Goal: Check status: Check status

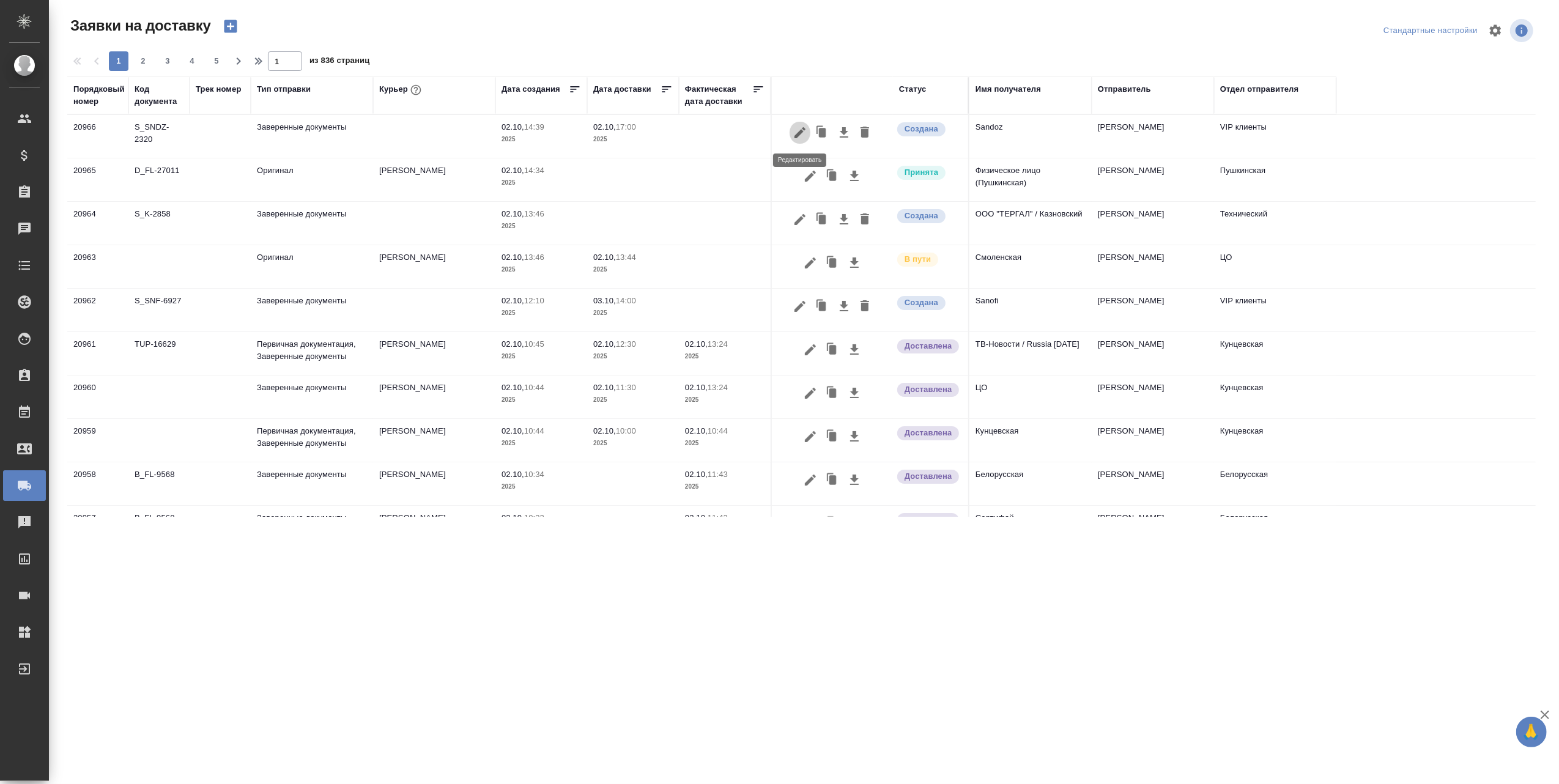
click at [798, 132] on icon "button" at bounding box center [799, 132] width 15 height 15
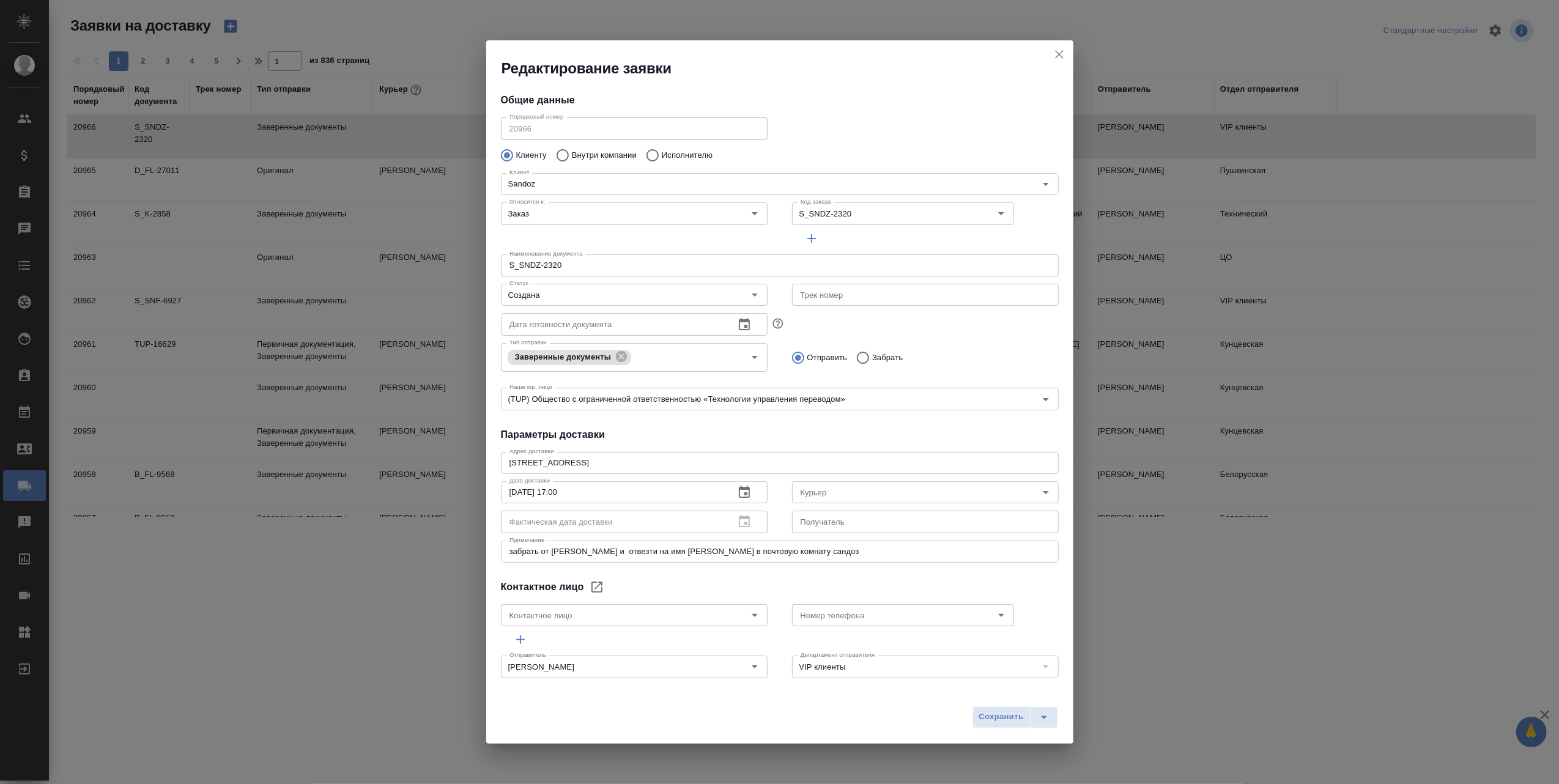
type input "Антонова Анастасия"
type input "+79504778809"
click at [1127, 228] on div "Редактирование заявки Общие данные Порядковый номер 20966 Порядковый номер Клие…" at bounding box center [780, 392] width 1559 height 784
drag, startPoint x: 521, startPoint y: 78, endPoint x: 533, endPoint y: 78, distance: 12.0
click at [533, 78] on div "Редактирование заявки Общие данные Порядковый номер 20966 Порядковый номер Клие…" at bounding box center [780, 392] width 587 height 703
